Goal: Information Seeking & Learning: Learn about a topic

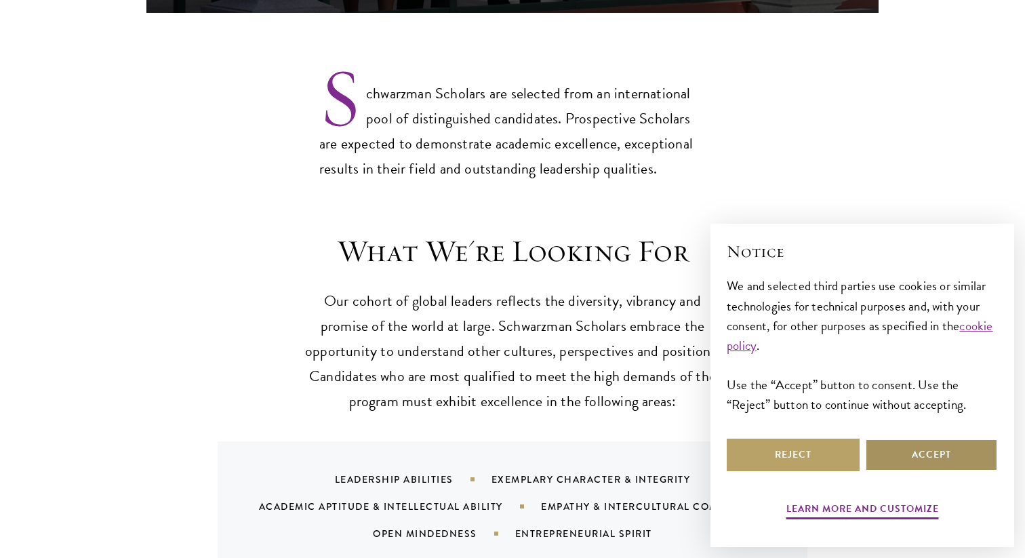
click at [906, 447] on button "Accept" at bounding box center [931, 455] width 133 height 33
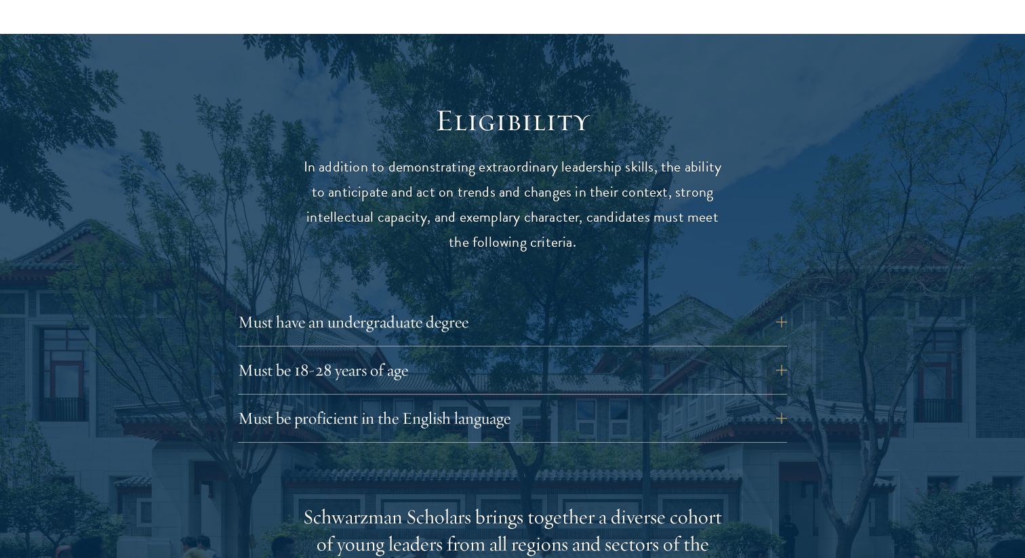
scroll to position [1762, 0]
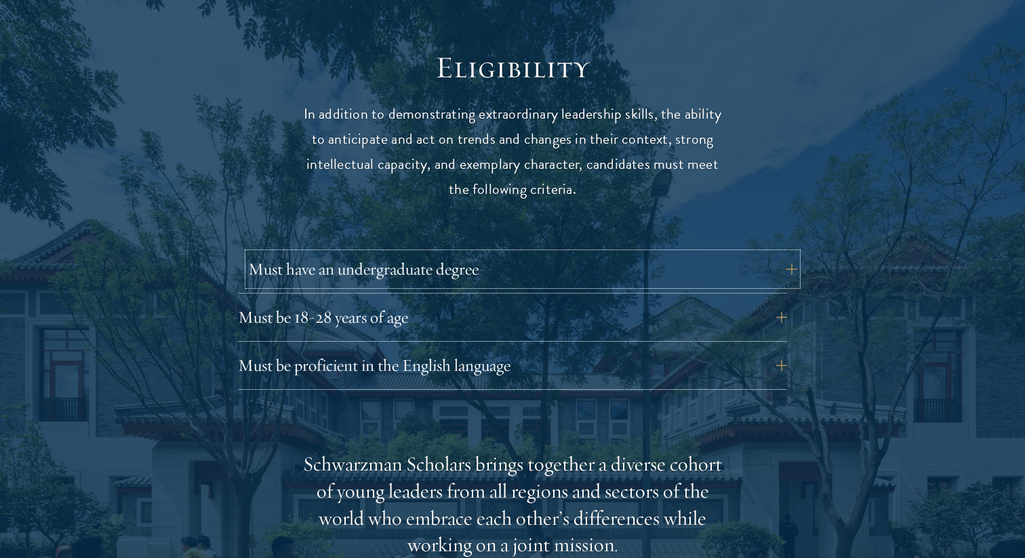
click at [443, 253] on button "Must have an undergraduate degree" at bounding box center [522, 269] width 549 height 33
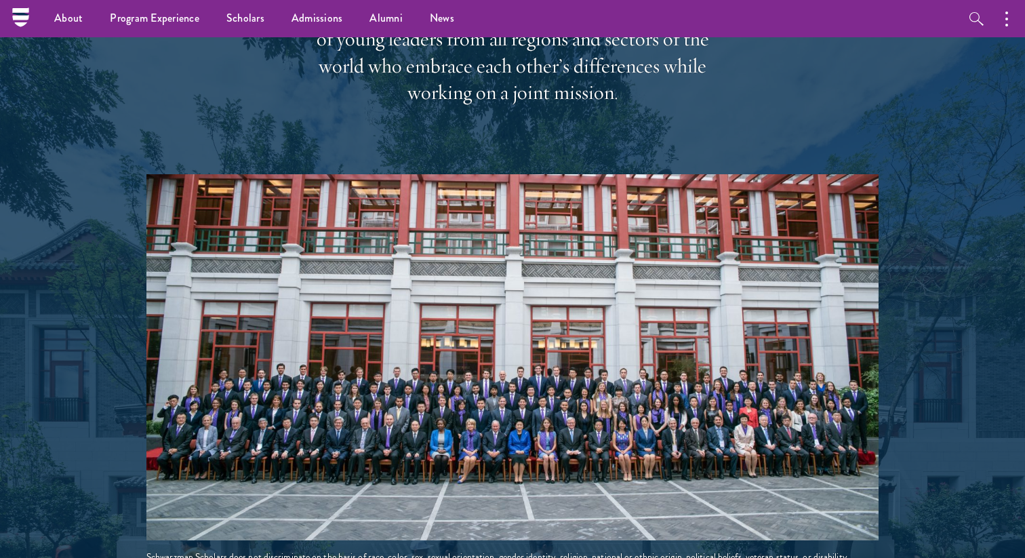
scroll to position [2058, 0]
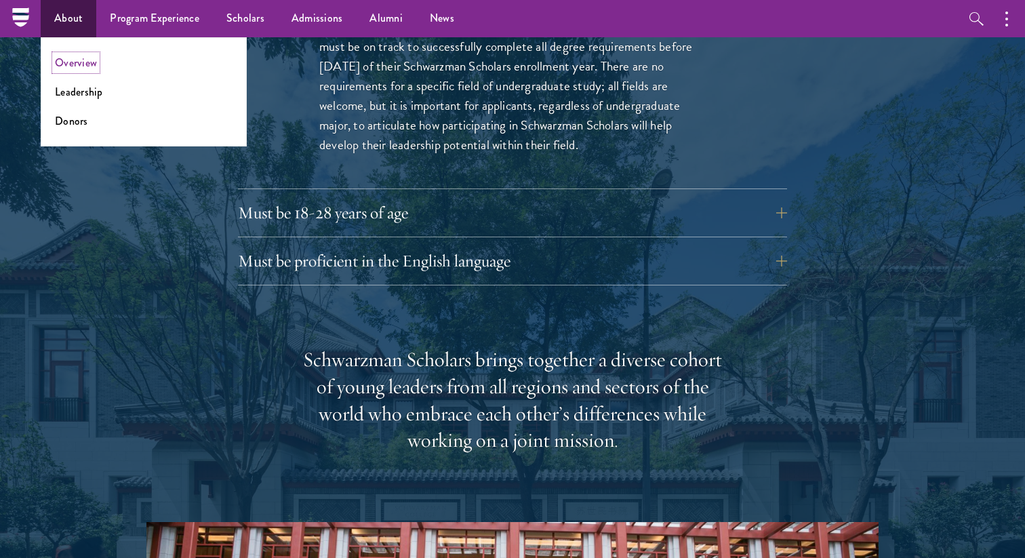
click at [79, 64] on link "Overview" at bounding box center [76, 63] width 42 height 16
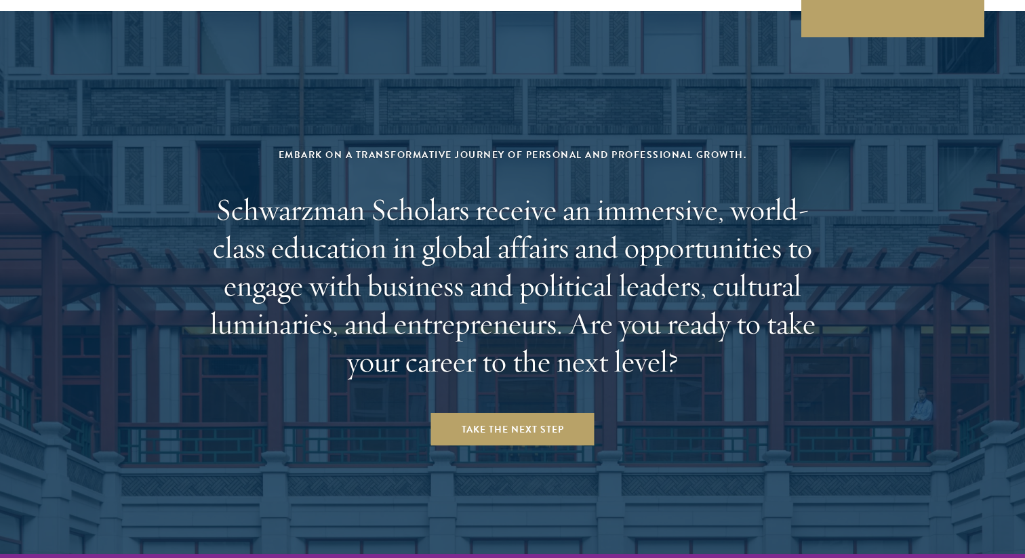
scroll to position [5552, 0]
